Goal: Register for event/course: Sign up to attend an event or enroll in a course

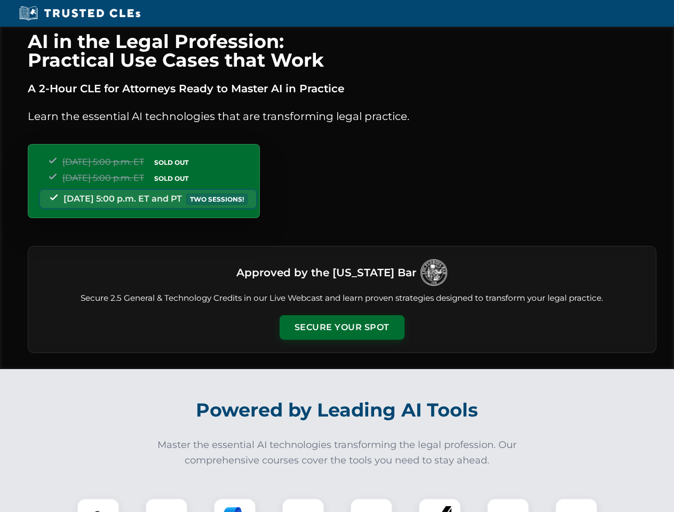
click at [341, 328] on button "Secure Your Spot" at bounding box center [342, 327] width 125 height 25
click at [98, 505] on img at bounding box center [98, 519] width 31 height 31
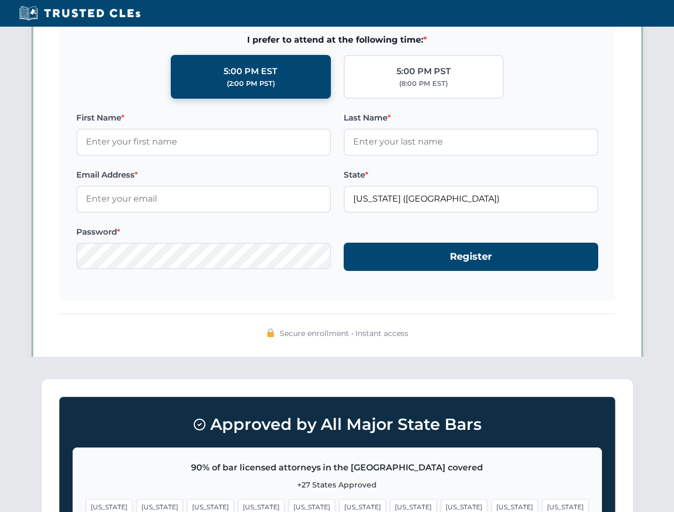
click at [390, 505] on span "[US_STATE]" at bounding box center [413, 506] width 46 height 15
click at [491, 505] on span "[US_STATE]" at bounding box center [514, 506] width 46 height 15
